Goal: Task Accomplishment & Management: Use online tool/utility

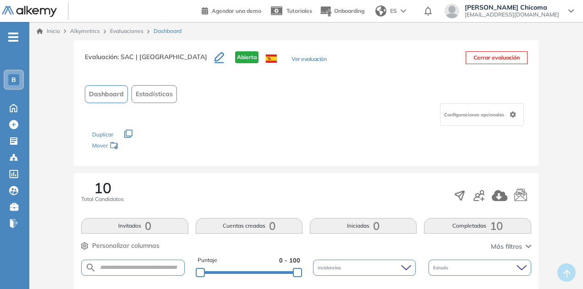
click at [129, 134] on icon "button" at bounding box center [128, 134] width 8 height 8
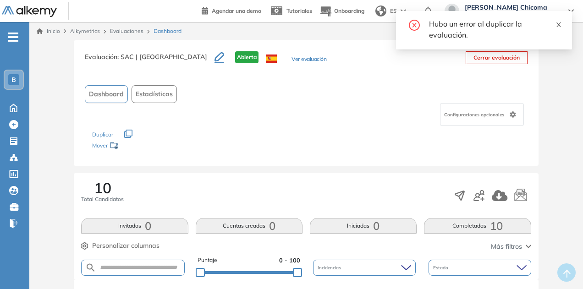
click at [559, 23] on icon "close" at bounding box center [558, 24] width 5 height 5
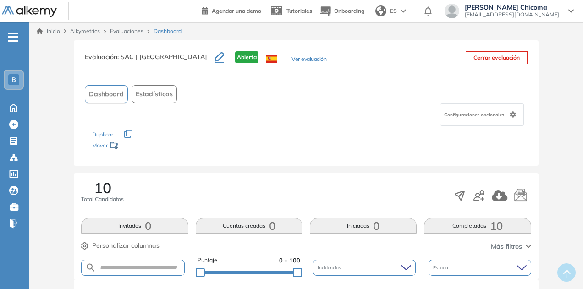
click at [214, 59] on icon "button" at bounding box center [219, 56] width 10 height 9
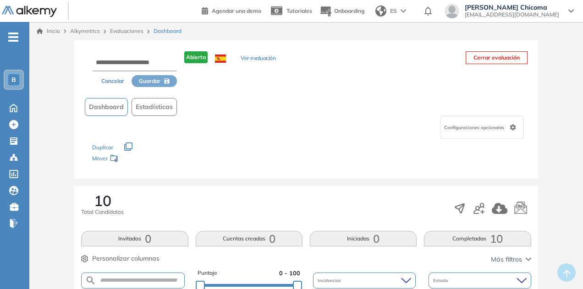
click at [246, 103] on div "Dashboard Estadísticas" at bounding box center [306, 107] width 442 height 18
click at [106, 82] on button "Cancelar" at bounding box center [113, 81] width 38 height 12
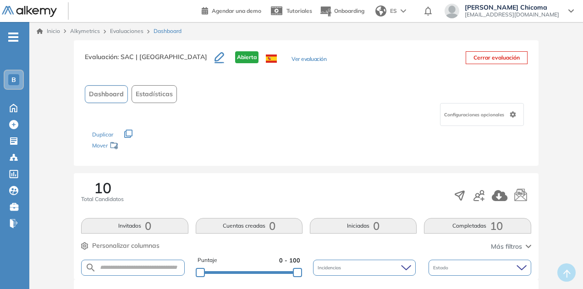
click at [291, 60] on button "Ver evaluación" at bounding box center [308, 60] width 35 height 10
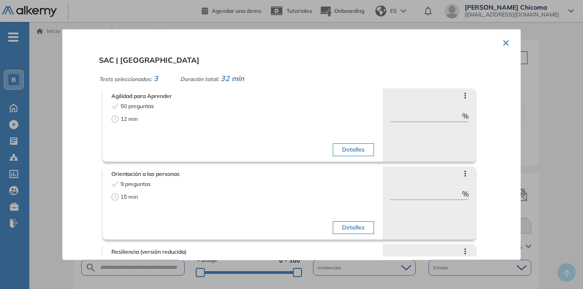
click at [504, 41] on button "×" at bounding box center [505, 42] width 7 height 18
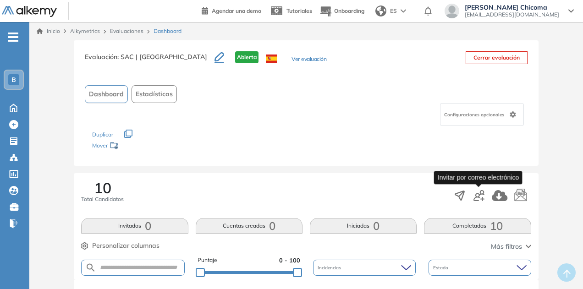
click at [475, 196] on icon "button" at bounding box center [478, 195] width 11 height 11
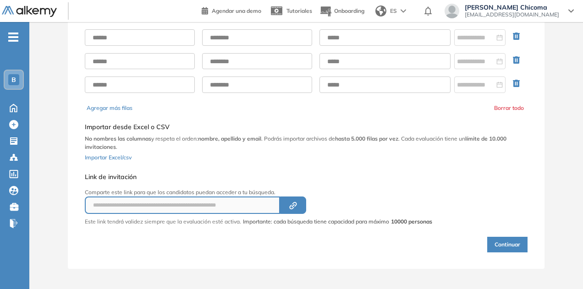
scroll to position [64, 0]
click at [302, 207] on button "Created by potrace 1.16, written by [PERSON_NAME] [DATE]-[DATE]" at bounding box center [293, 204] width 26 height 17
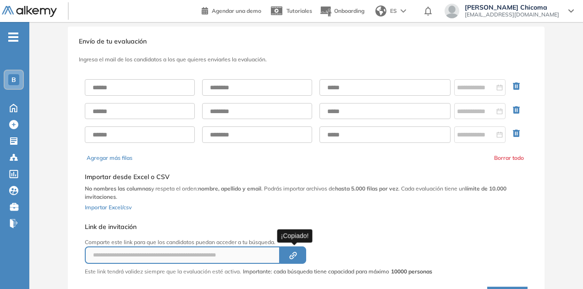
scroll to position [0, 0]
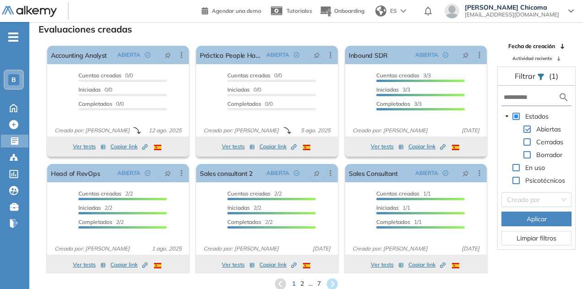
scroll to position [5, 0]
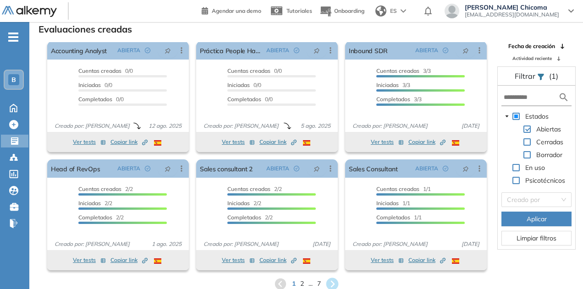
click at [332, 282] on icon at bounding box center [331, 283] width 15 height 15
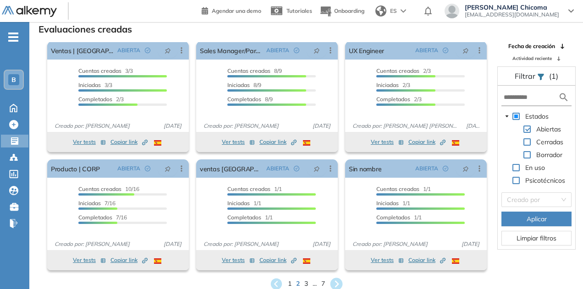
click at [336, 280] on icon at bounding box center [336, 284] width 12 height 12
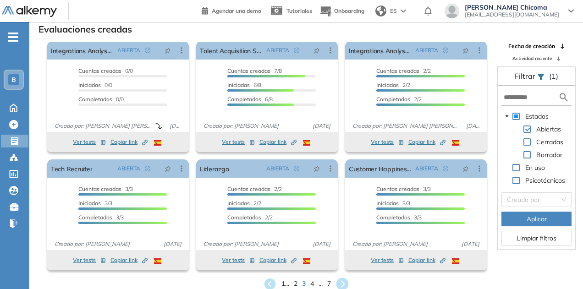
click at [346, 284] on icon at bounding box center [342, 284] width 12 height 12
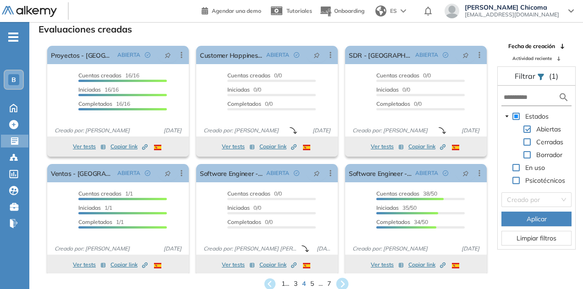
click at [348, 285] on icon at bounding box center [342, 284] width 12 height 12
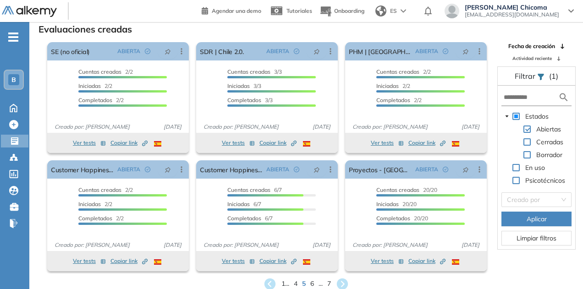
scroll to position [5, 0]
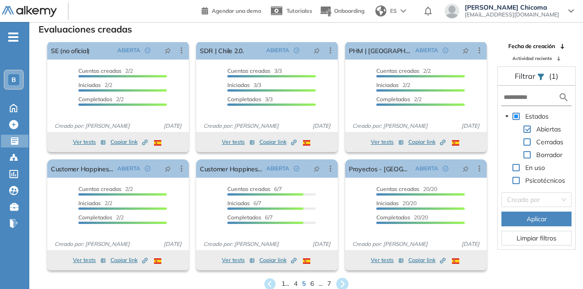
click at [342, 283] on icon at bounding box center [342, 284] width 12 height 12
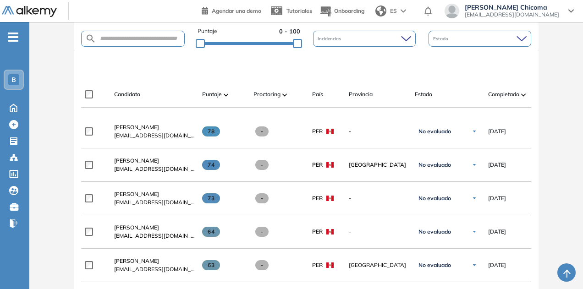
scroll to position [275, 0]
